Goal: Contribute content

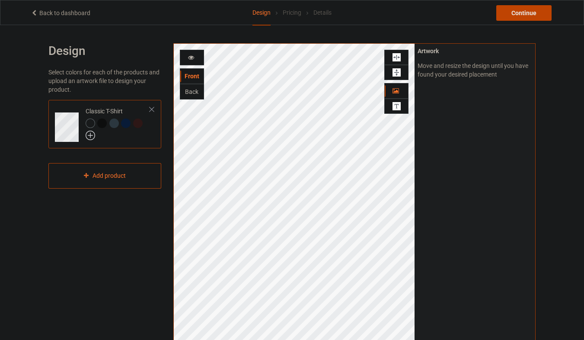
click at [102, 123] on div at bounding box center [102, 123] width 10 height 10
click at [113, 126] on div at bounding box center [114, 123] width 10 height 10
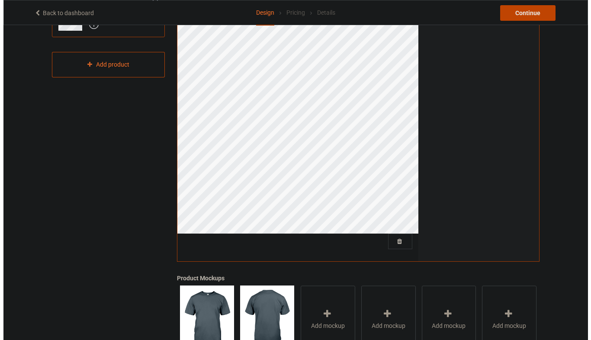
scroll to position [112, 0]
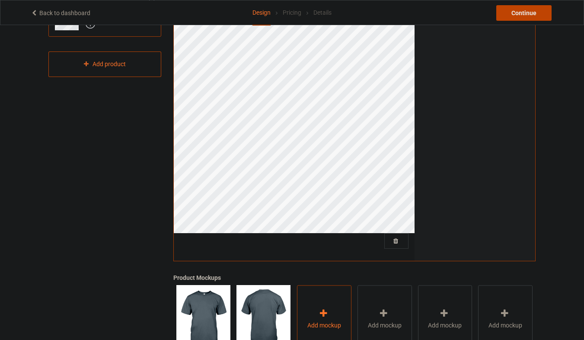
click at [317, 317] on div "Add mockup" at bounding box center [324, 319] width 54 height 68
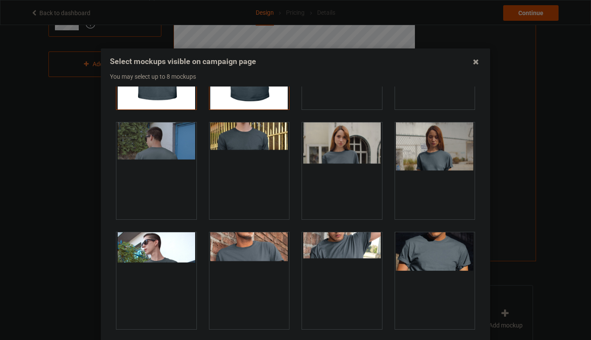
scroll to position [156, 0]
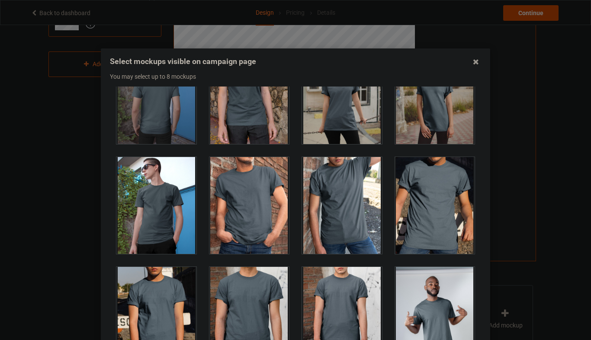
click at [263, 215] on div at bounding box center [249, 205] width 80 height 97
click at [410, 179] on div at bounding box center [435, 205] width 80 height 97
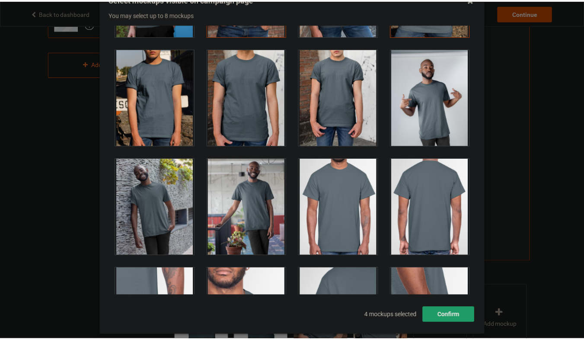
scroll to position [83, 0]
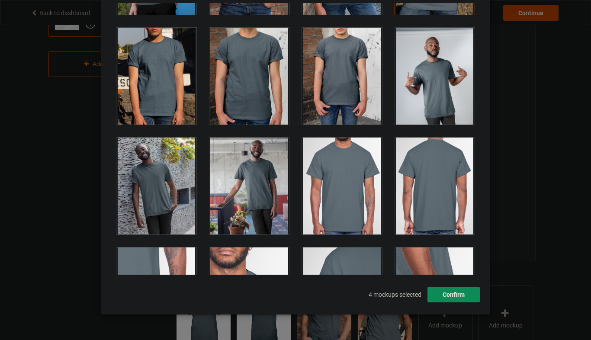
drag, startPoint x: 451, startPoint y: 294, endPoint x: 566, endPoint y: 174, distance: 165.8
click at [451, 293] on button "Confirm" at bounding box center [453, 295] width 52 height 16
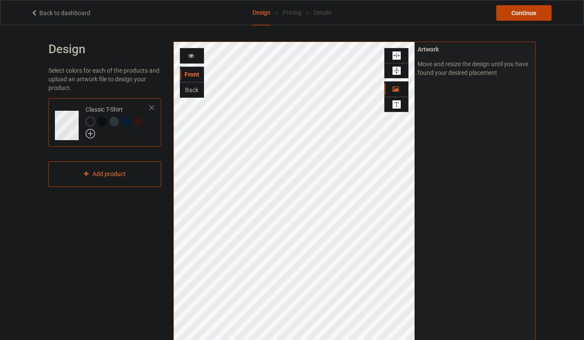
scroll to position [0, 0]
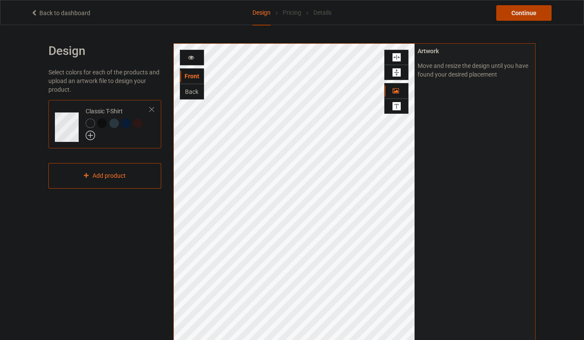
click at [523, 17] on div "Continue" at bounding box center [523, 13] width 55 height 16
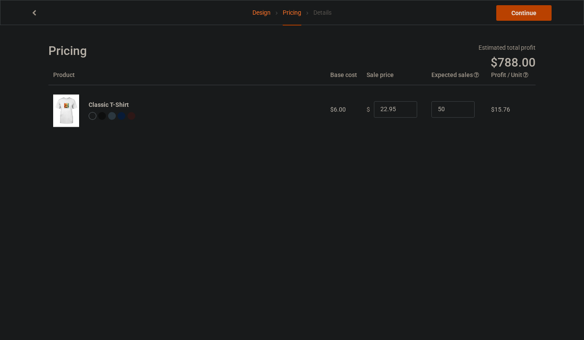
click at [540, 14] on link "Continue" at bounding box center [523, 13] width 55 height 16
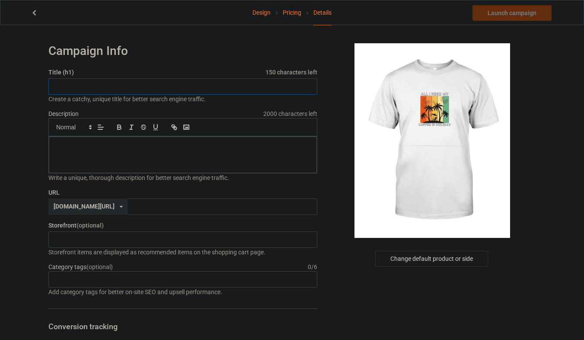
click at [159, 93] on input "text" at bounding box center [182, 86] width 269 height 16
click at [152, 88] on input "text" at bounding box center [182, 86] width 269 height 16
paste input "Retro Beach Palm Trees Coffee on Vacation T-Shirt"
type input "Retro Beach Palm Trees Coffee on Vacation T-Shirt"
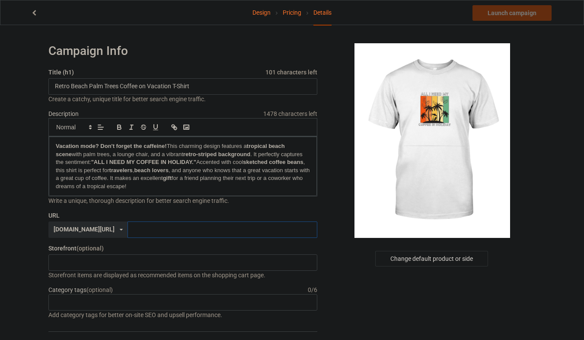
click at [128, 229] on input "text" at bounding box center [222, 229] width 189 height 16
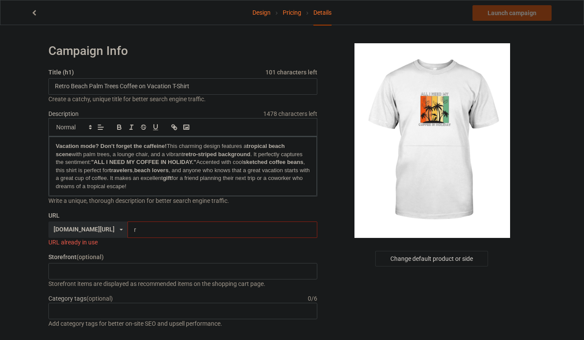
click at [128, 228] on input "r" at bounding box center [222, 229] width 189 height 16
drag, startPoint x: 54, startPoint y: 88, endPoint x: 90, endPoint y: 90, distance: 35.5
click at [90, 90] on input "Retro Beach Palm Trees Coffee on Vacation T-Shirt" at bounding box center [182, 86] width 269 height 16
drag, startPoint x: 39, startPoint y: 84, endPoint x: 45, endPoint y: 80, distance: 7.0
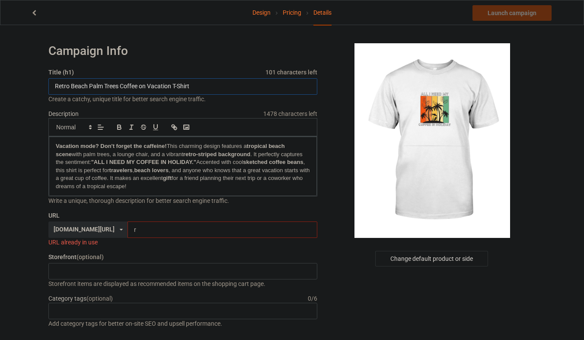
drag, startPoint x: 56, startPoint y: 86, endPoint x: 103, endPoint y: 90, distance: 46.9
click at [103, 90] on input "Retro Beach Palm Trees Coffee on Vacation T-Shirt" at bounding box center [182, 86] width 269 height 16
click at [48, 86] on input "Retro Beach Palm Trees Coffee on Vacation T-Shirt" at bounding box center [182, 86] width 269 height 16
drag, startPoint x: 50, startPoint y: 85, endPoint x: 90, endPoint y: 85, distance: 39.8
click at [90, 85] on input "Retro Beach Palm Trees Coffee on Vacation T-Shirt" at bounding box center [182, 86] width 269 height 16
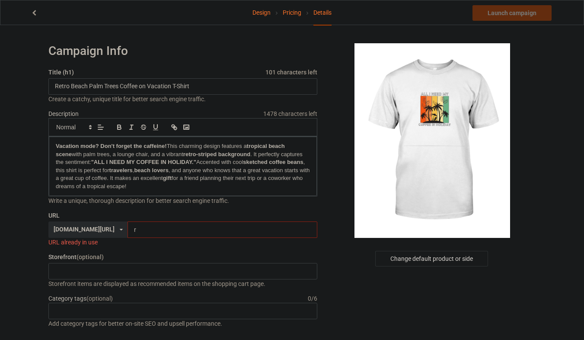
click at [128, 224] on input "r" at bounding box center [222, 229] width 189 height 16
paste input "Retro Beach"
type input "Retro Beach"
click at [128, 231] on input "Retro Beach" at bounding box center [222, 229] width 189 height 16
